Goal: Find specific page/section: Find specific page/section

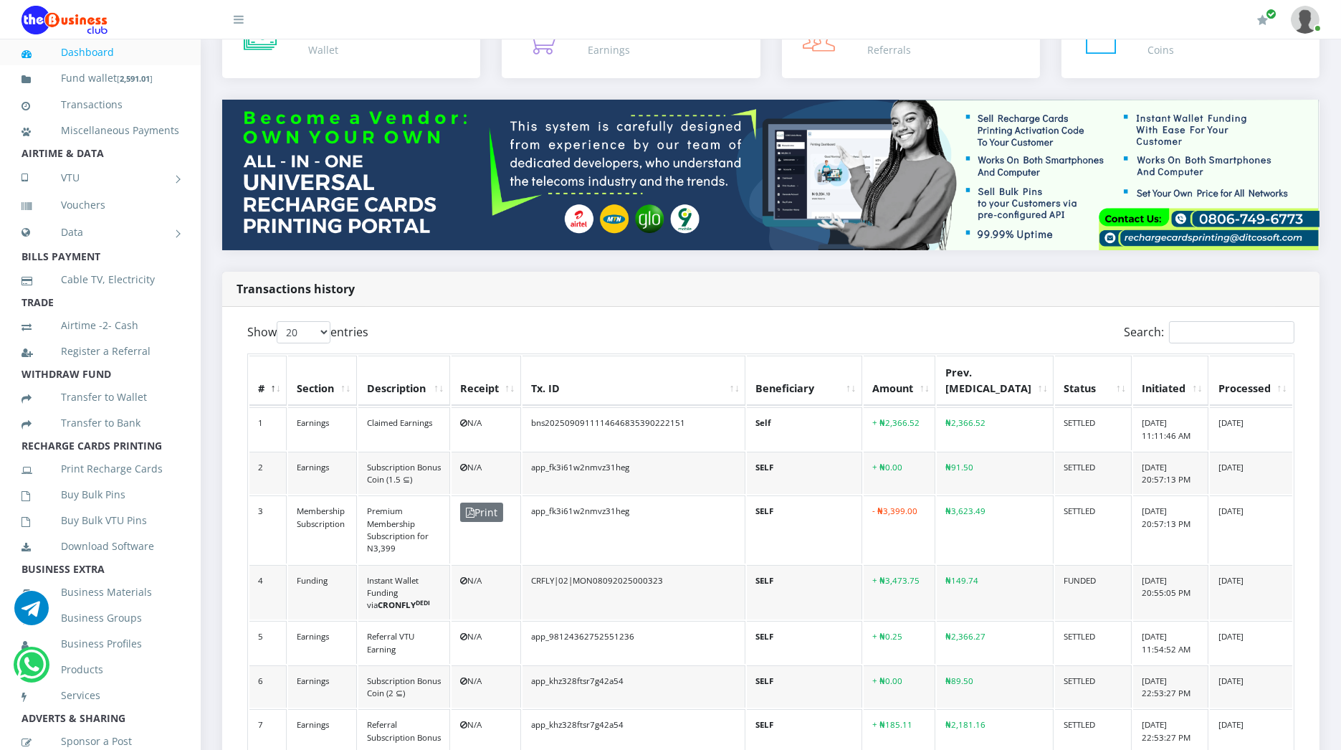
scroll to position [111, 0]
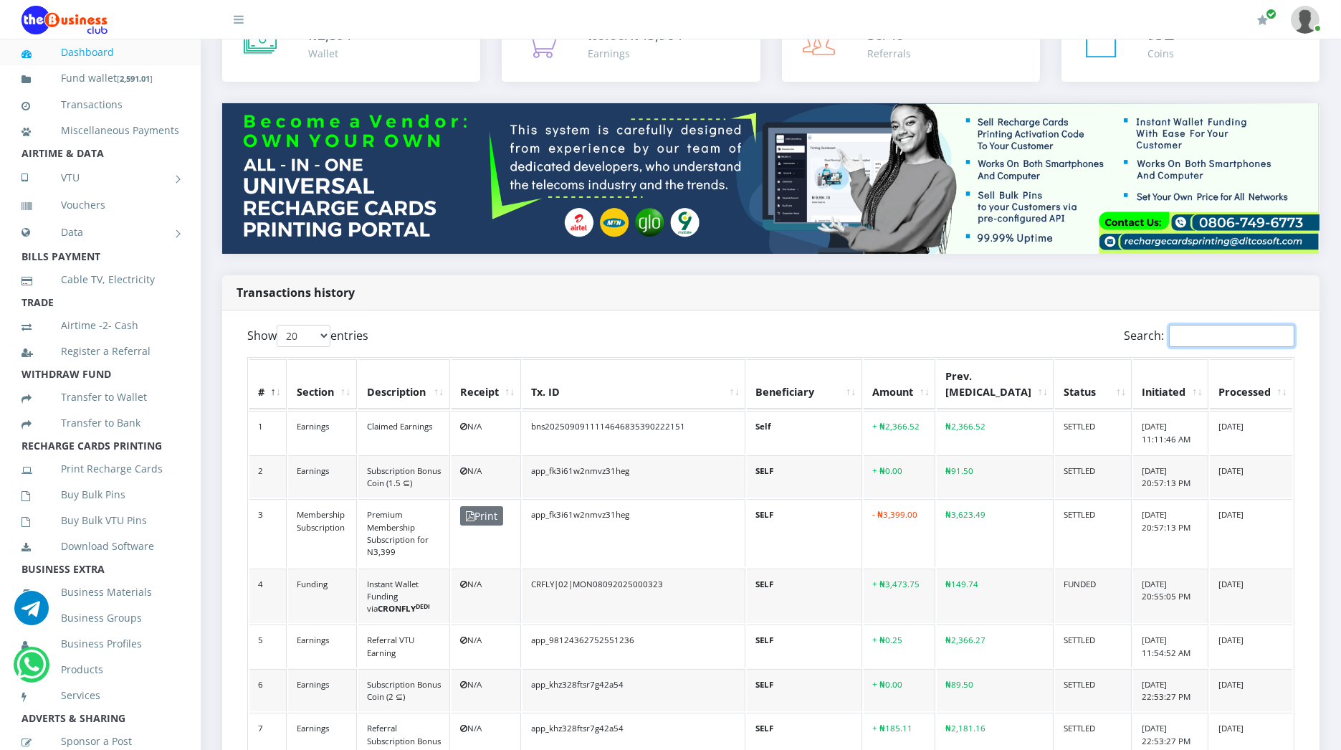
click at [1210, 330] on input "Search:" at bounding box center [1231, 336] width 125 height 22
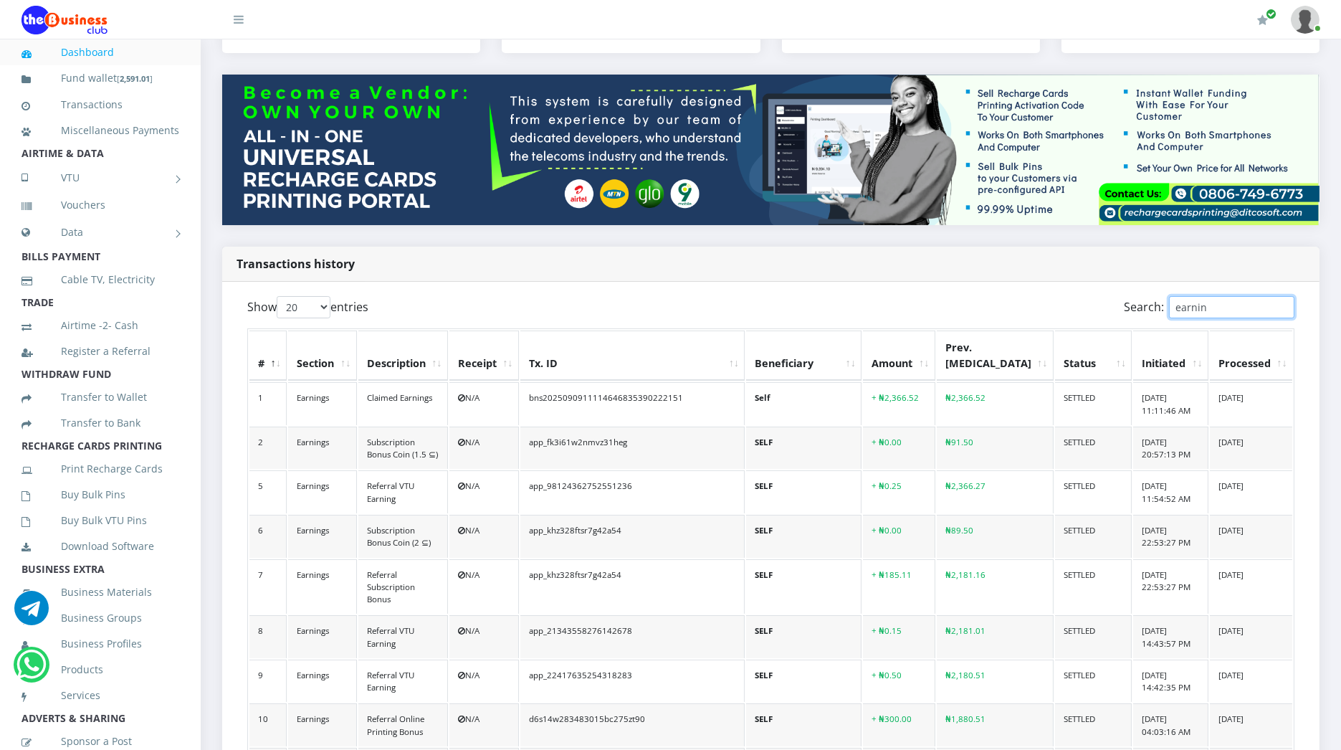
scroll to position [139, 0]
type input "earnin"
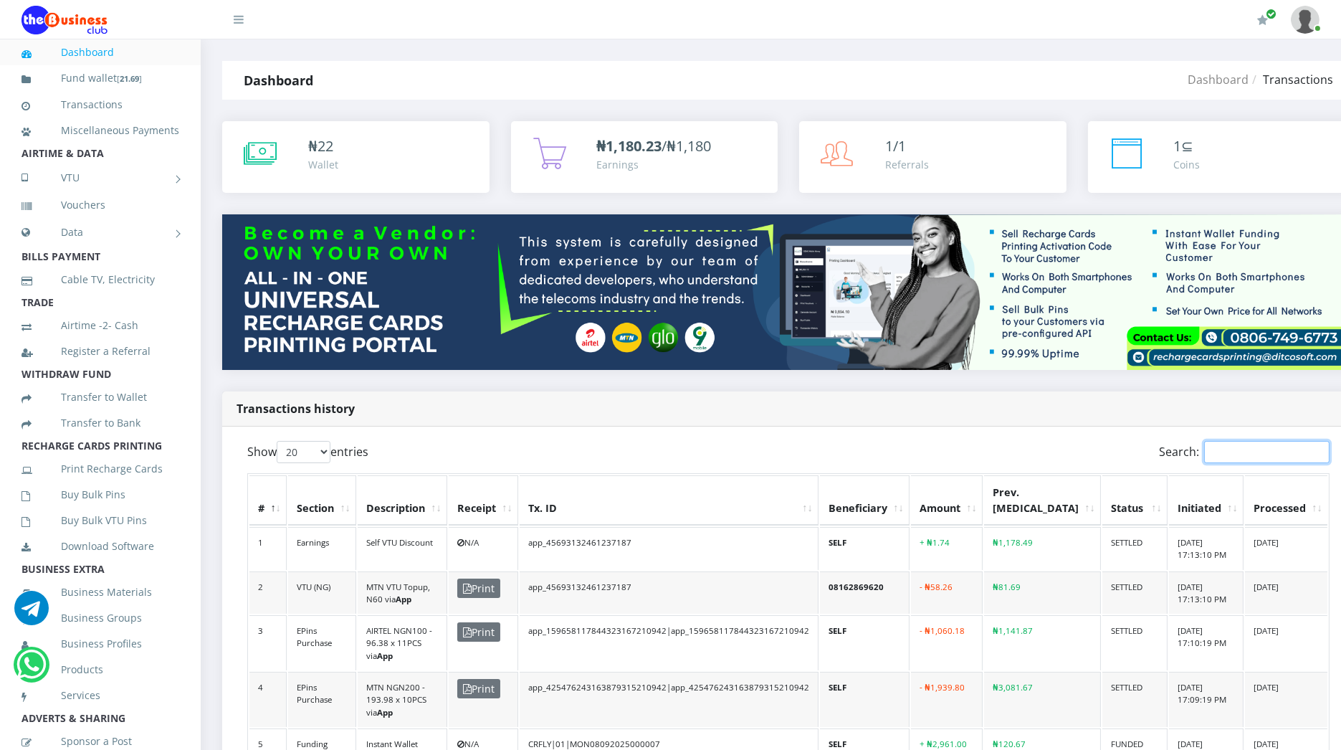
click at [1204, 442] on input "Search:" at bounding box center [1266, 452] width 125 height 22
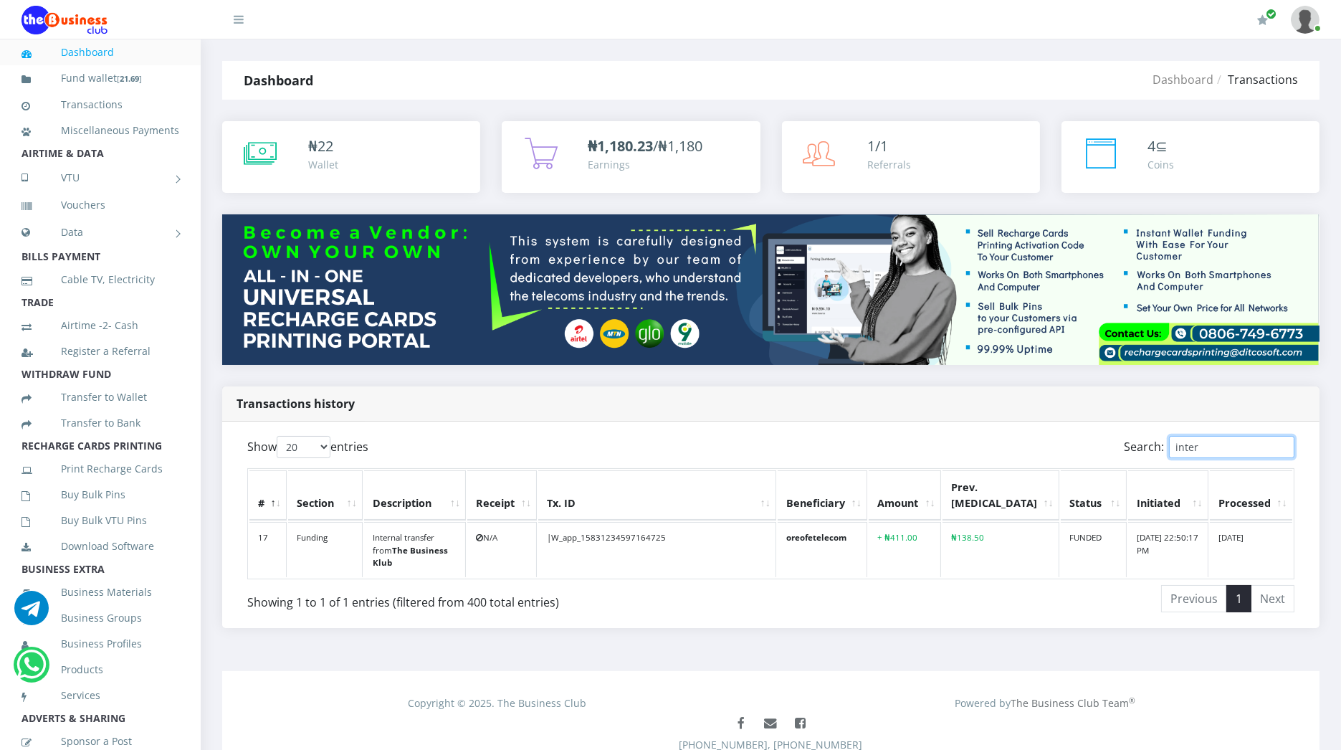
type input "inter"
